Goal: Book appointment/travel/reservation

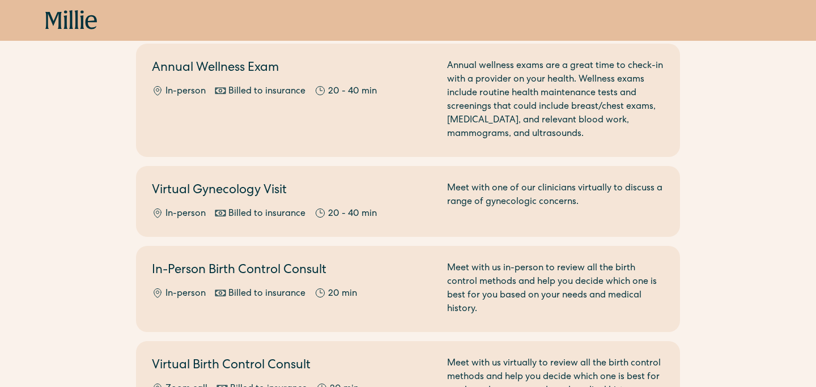
scroll to position [4, 0]
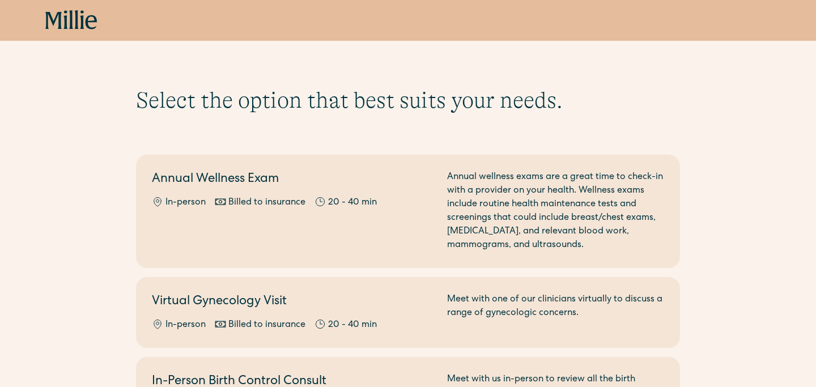
click at [77, 27] on icon at bounding box center [77, 19] width 4 height 19
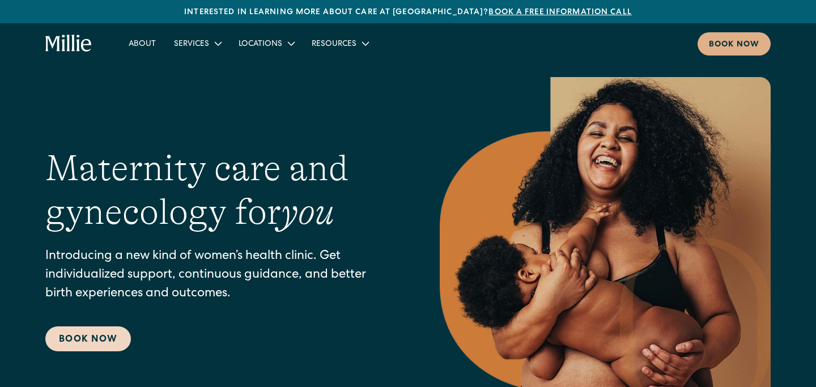
click at [89, 342] on link "Book Now" at bounding box center [88, 338] width 86 height 25
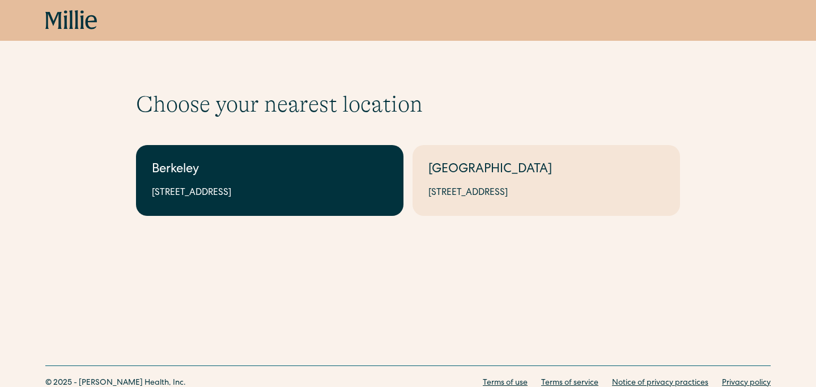
click at [269, 186] on div "2999 Regent St, Suite 524, Berkeley, CA 94705" at bounding box center [270, 193] width 236 height 14
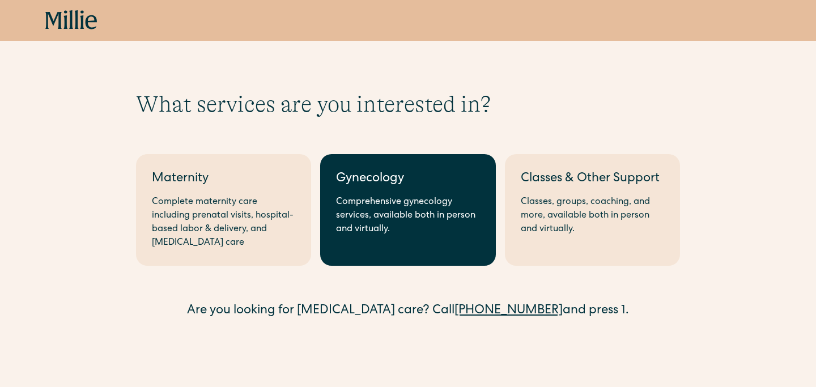
click at [373, 195] on div "Comprehensive gynecology services, available both in person and virtually." at bounding box center [407, 215] width 143 height 41
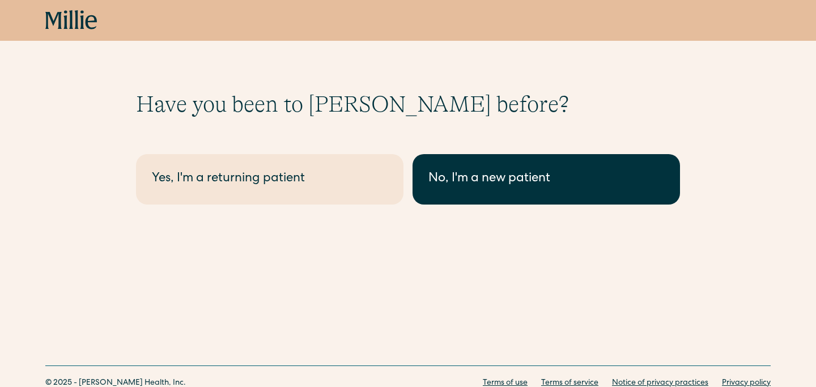
click at [474, 185] on div "No, I'm a new patient" at bounding box center [546, 179] width 236 height 19
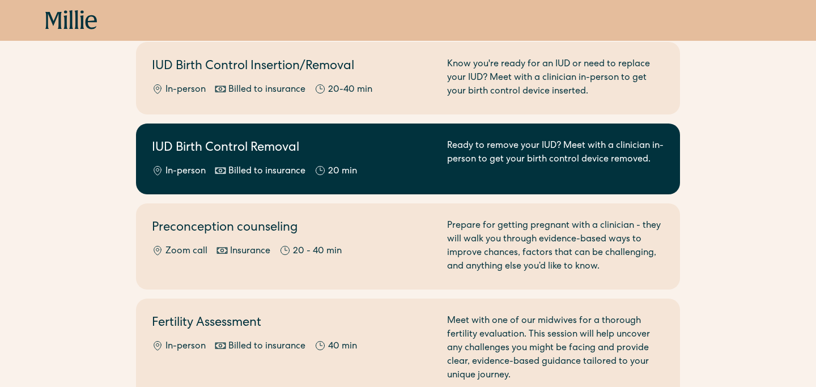
scroll to position [500, 0]
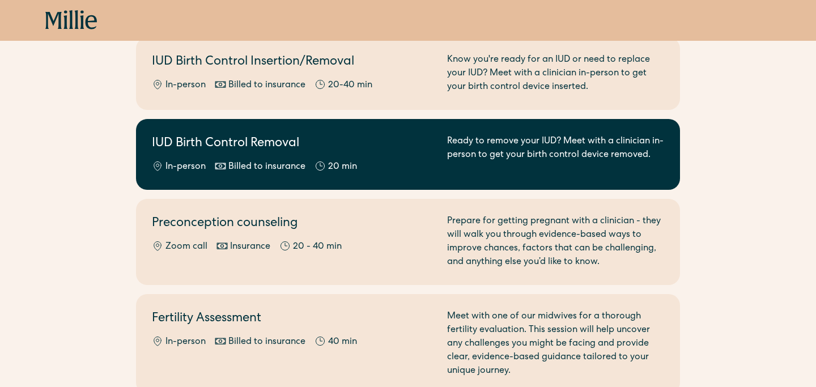
click at [277, 165] on div "Billed to insurance" at bounding box center [266, 167] width 77 height 14
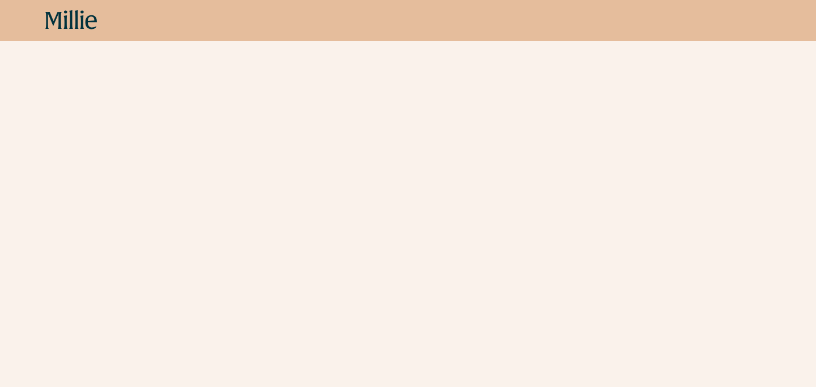
scroll to position [273, 0]
